Goal: Task Accomplishment & Management: Complete application form

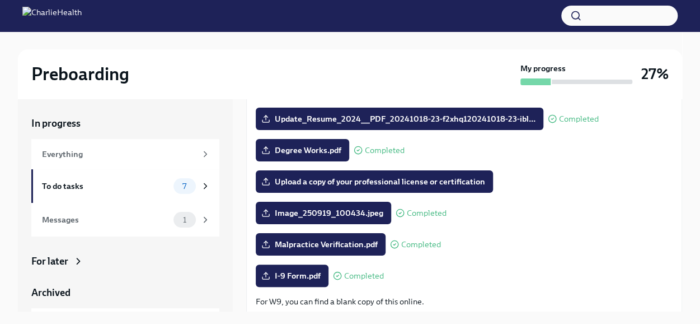
scroll to position [153, 0]
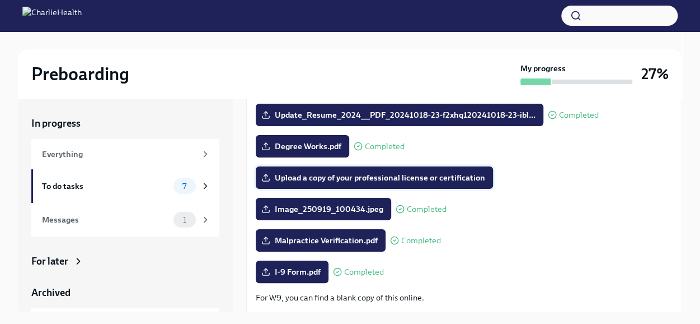
click at [381, 170] on label "Upload a copy of your professional license or certification" at bounding box center [374, 177] width 237 height 22
click at [0, 0] on input "Upload a copy of your professional license or certification" at bounding box center [0, 0] width 0 height 0
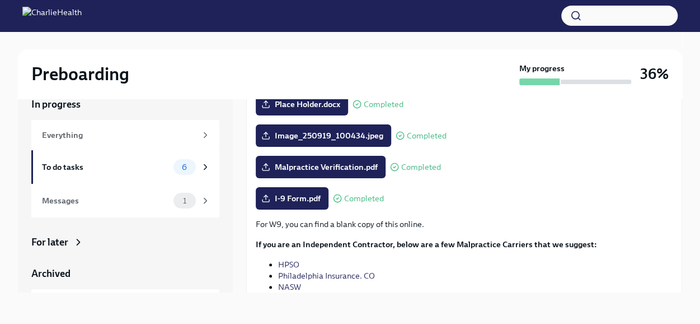
scroll to position [282, 0]
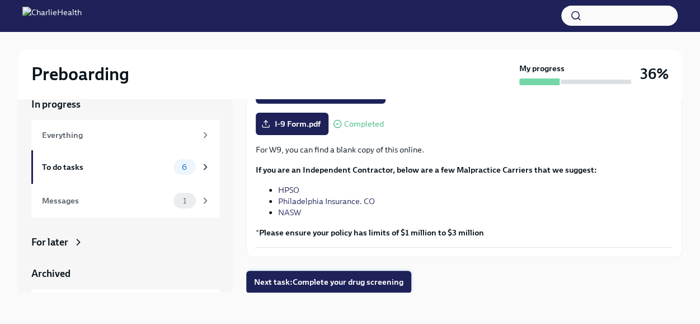
click at [378, 280] on span "Next task : Complete your drug screening" at bounding box center [328, 281] width 149 height 11
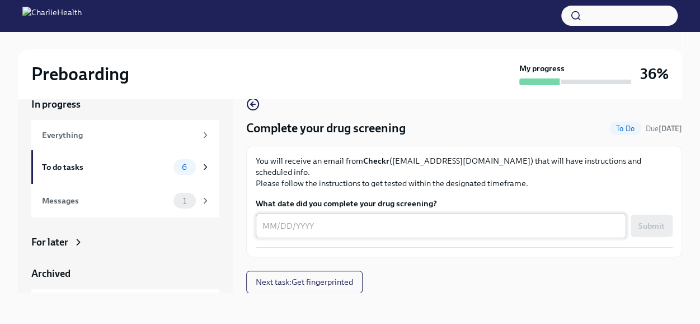
click at [269, 219] on textarea "What date did you complete your drug screening?" at bounding box center [441, 225] width 357 height 13
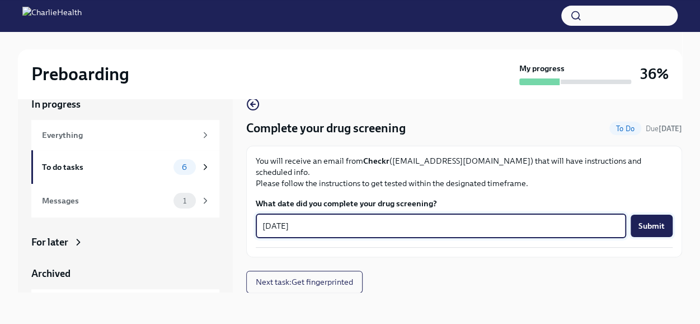
type textarea "[DATE]"
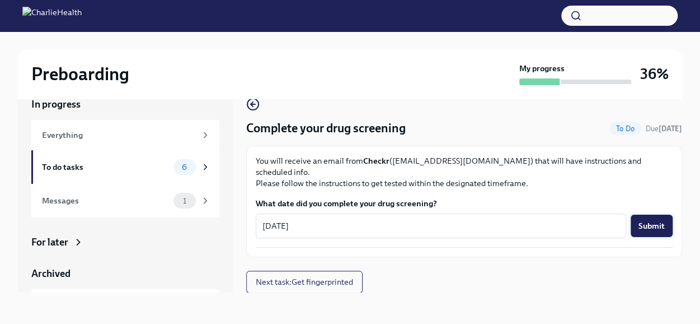
click at [642, 222] on button "Submit" at bounding box center [652, 225] width 42 height 22
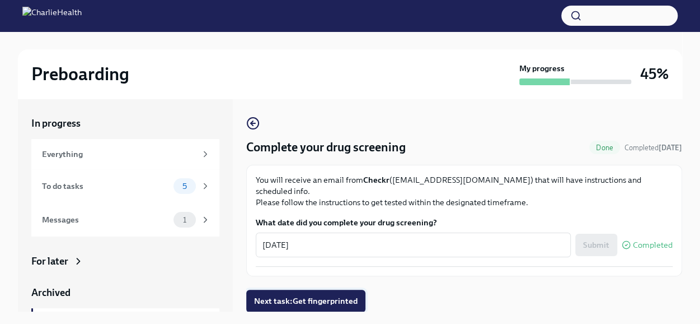
click at [335, 295] on span "Next task : Get fingerprinted" at bounding box center [306, 300] width 104 height 11
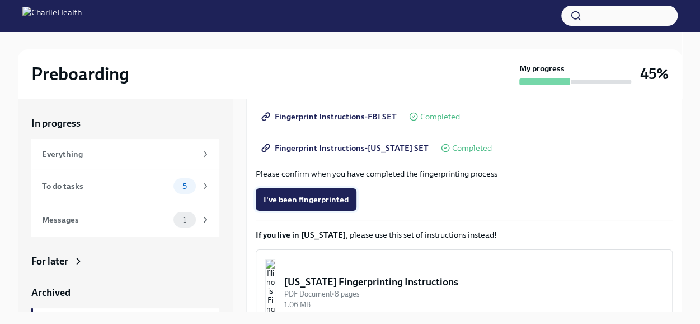
scroll to position [215, 0]
click at [322, 204] on span "I've been fingerprinted" at bounding box center [306, 198] width 85 height 11
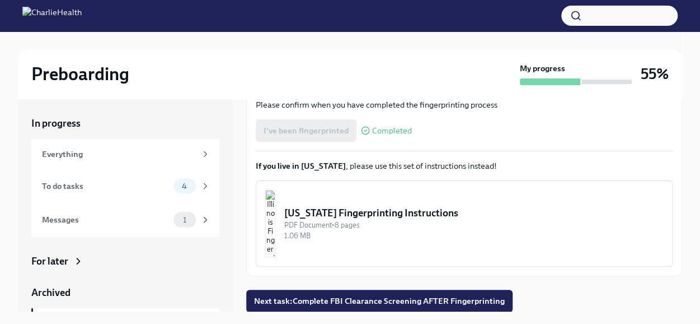
scroll to position [19, 0]
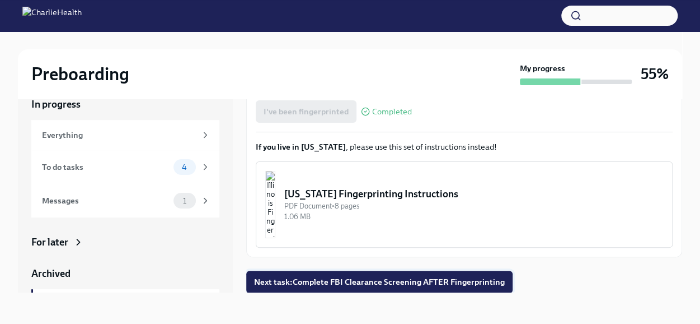
click at [389, 284] on span "Next task : Complete FBI Clearance Screening AFTER Fingerprinting" at bounding box center [379, 281] width 251 height 11
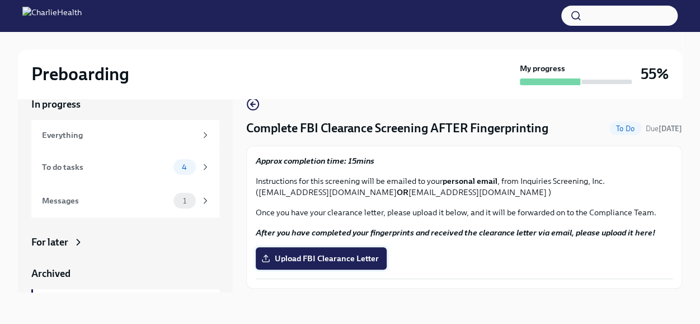
click at [350, 255] on span "Upload FBI Clearance Letter" at bounding box center [321, 257] width 115 height 11
click at [0, 0] on input "Upload FBI Clearance Letter" at bounding box center [0, 0] width 0 height 0
click at [320, 255] on span "Upload FBI Clearance Letter" at bounding box center [321, 257] width 115 height 11
click at [0, 0] on input "Upload FBI Clearance Letter" at bounding box center [0, 0] width 0 height 0
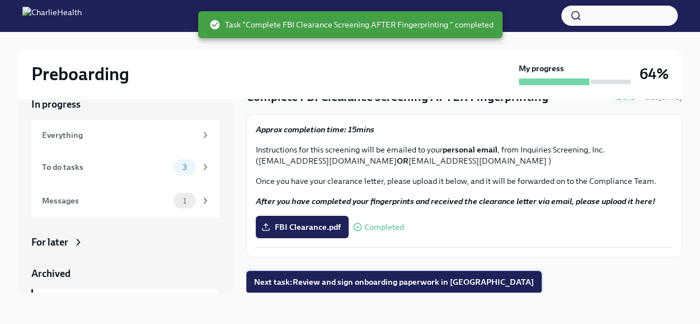
click at [349, 286] on span "Next task : Review and sign onboarding paperwork in [GEOGRAPHIC_DATA]" at bounding box center [394, 281] width 280 height 11
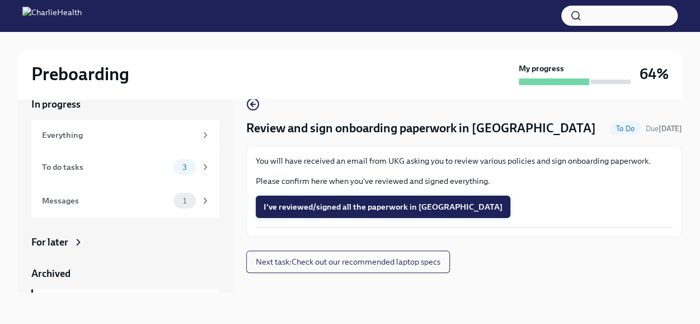
click at [341, 203] on span "I've reviewed/signed all the paperwork in [GEOGRAPHIC_DATA]" at bounding box center [383, 206] width 239 height 11
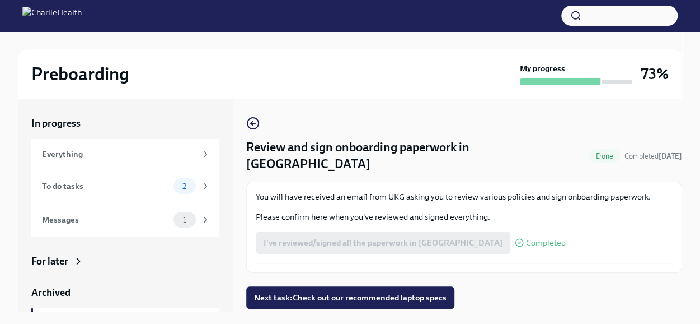
scroll to position [19, 0]
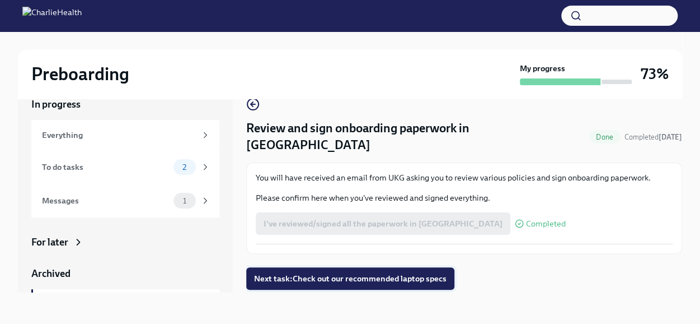
click at [349, 273] on span "Next task : Check out our recommended laptop specs" at bounding box center [350, 278] width 193 height 11
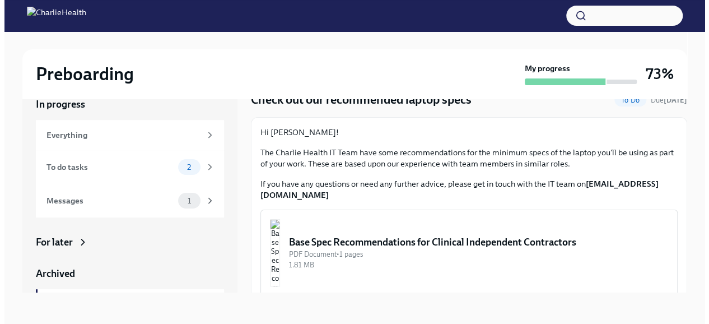
scroll to position [29, 0]
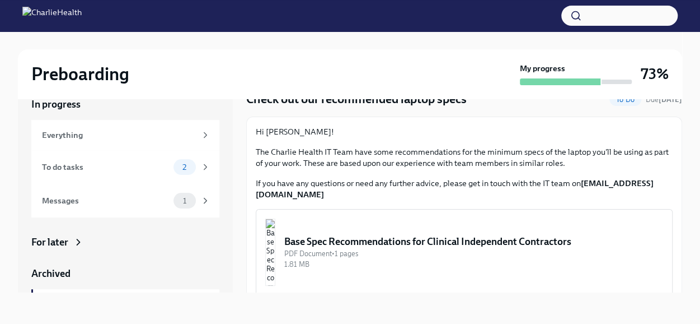
click at [393, 235] on div "Base Spec Recommendations for Clinical Independent Contractors" at bounding box center [473, 241] width 379 height 13
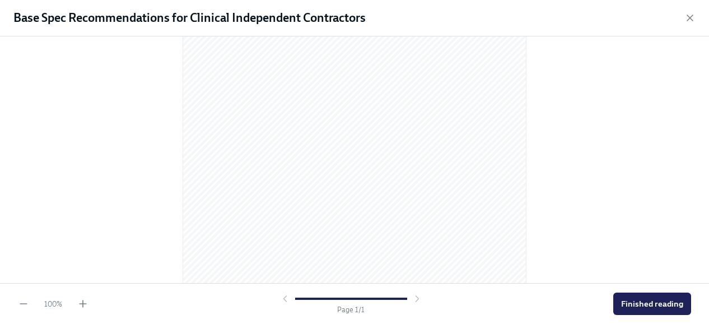
scroll to position [216, 0]
click at [643, 302] on span "Finished reading" at bounding box center [652, 303] width 62 height 11
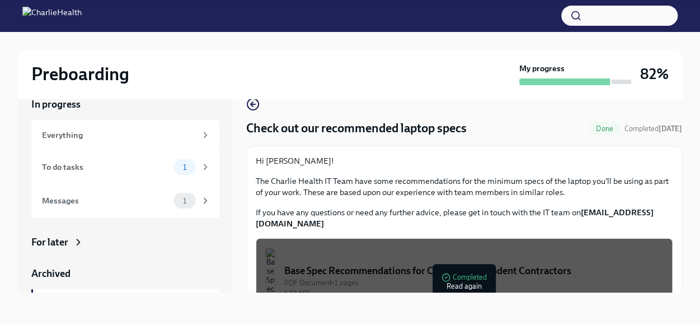
scroll to position [29, 0]
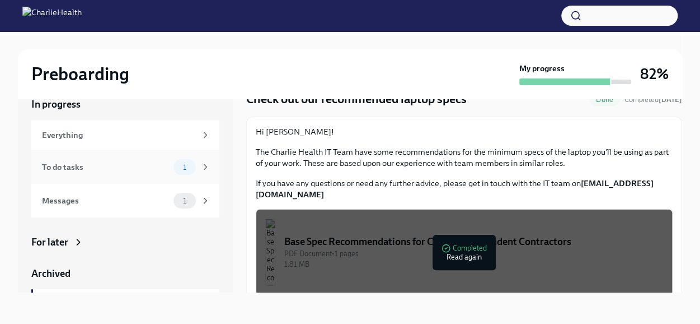
click at [135, 170] on div "To do tasks" at bounding box center [105, 167] width 127 height 12
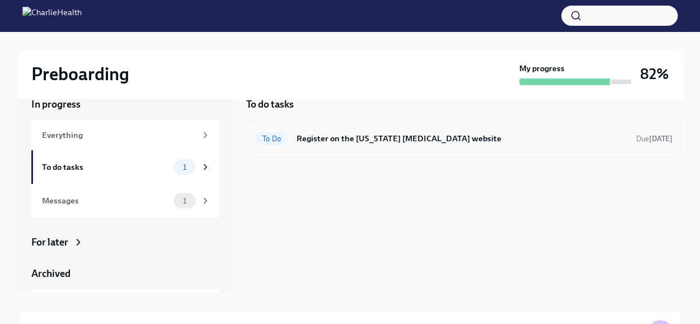
click at [359, 142] on h6 "Register on the [US_STATE] [MEDICAL_DATA] website" at bounding box center [462, 138] width 331 height 12
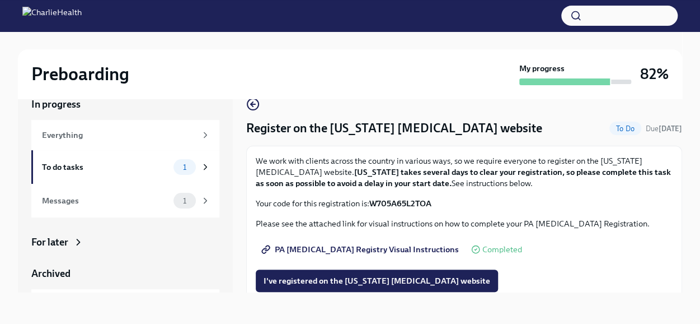
scroll to position [18, 0]
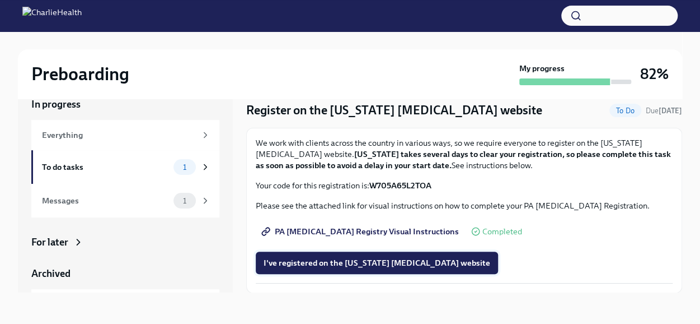
click at [385, 268] on button "I've registered on the [US_STATE] [MEDICAL_DATA] website" at bounding box center [377, 262] width 242 height 22
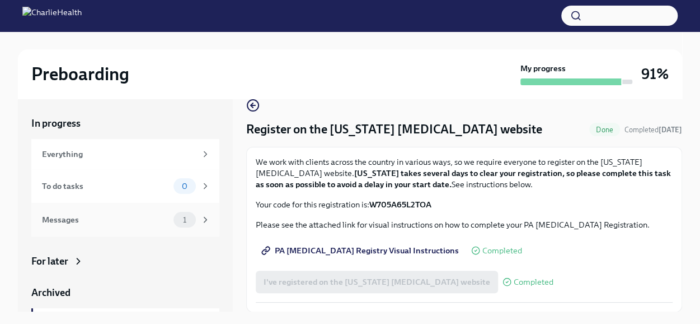
click at [129, 222] on div "Messages" at bounding box center [105, 219] width 127 height 12
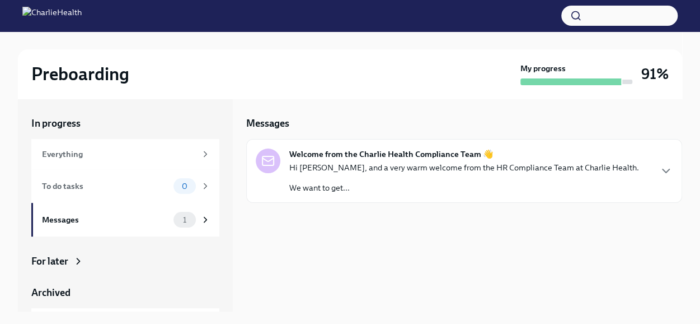
click at [395, 162] on p "Hi [PERSON_NAME], and a very warm welcome from the HR Compliance Team at Charli…" at bounding box center [464, 167] width 350 height 11
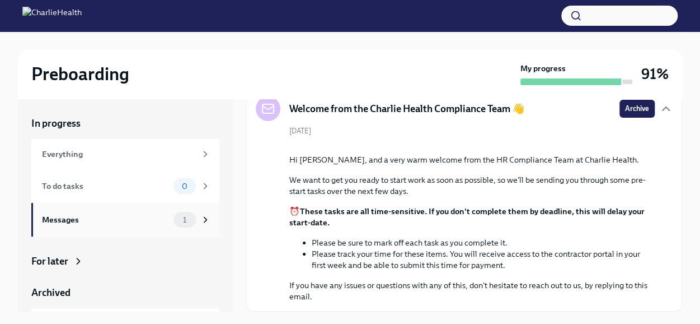
click at [138, 223] on div "Messages" at bounding box center [105, 219] width 127 height 12
click at [134, 186] on div "To do tasks" at bounding box center [105, 186] width 127 height 12
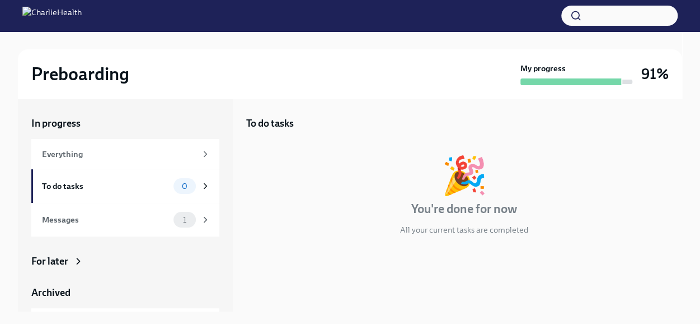
click at [549, 81] on div at bounding box center [571, 81] width 101 height 7
click at [101, 158] on div "Everything" at bounding box center [119, 154] width 154 height 12
